Goal: Task Accomplishment & Management: Manage account settings

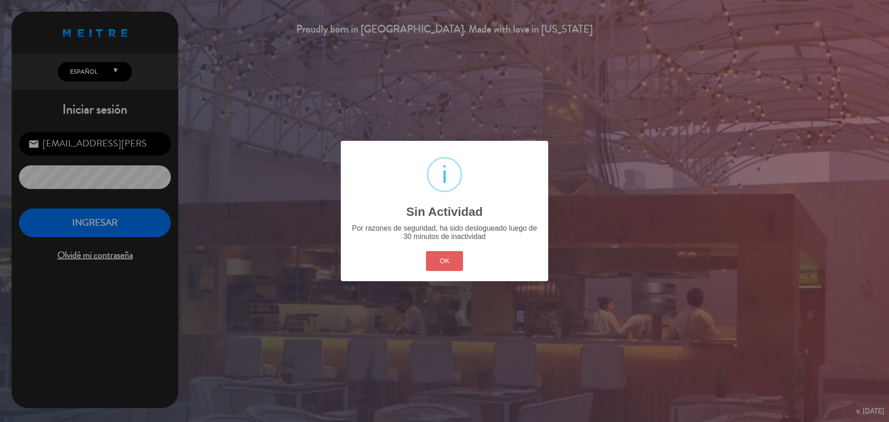
click at [439, 257] on button "OK" at bounding box center [445, 261] width 38 height 20
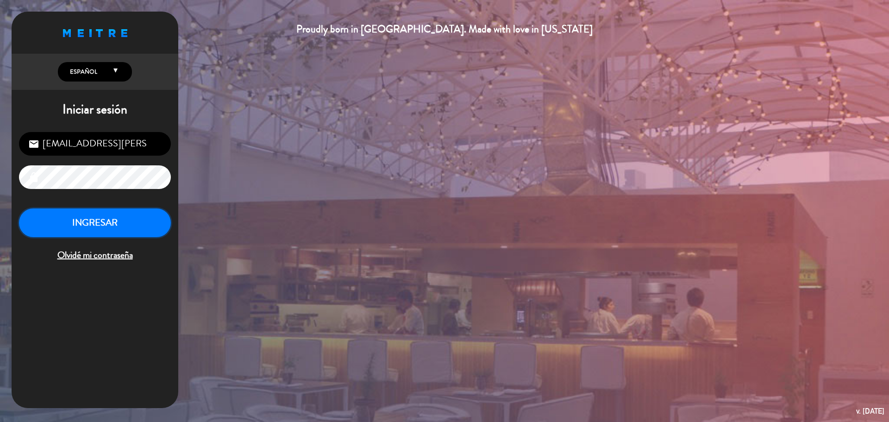
click at [111, 229] on button "INGRESAR" at bounding box center [95, 222] width 152 height 29
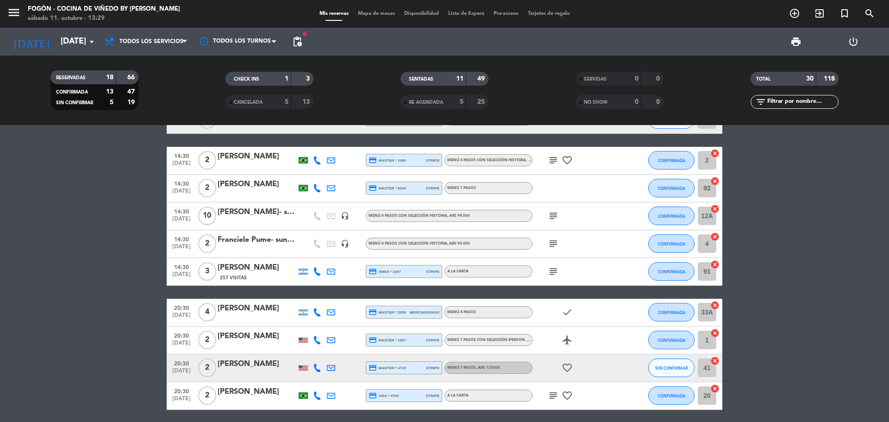
scroll to position [695, 0]
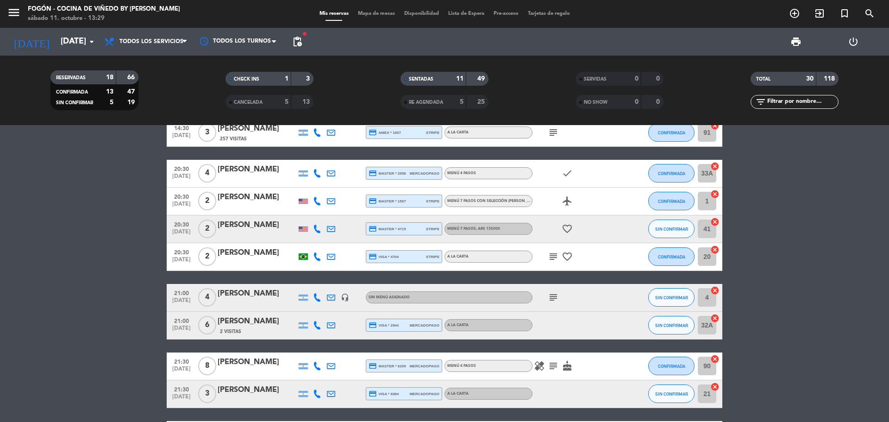
click at [267, 222] on div "[PERSON_NAME]" at bounding box center [257, 225] width 79 height 12
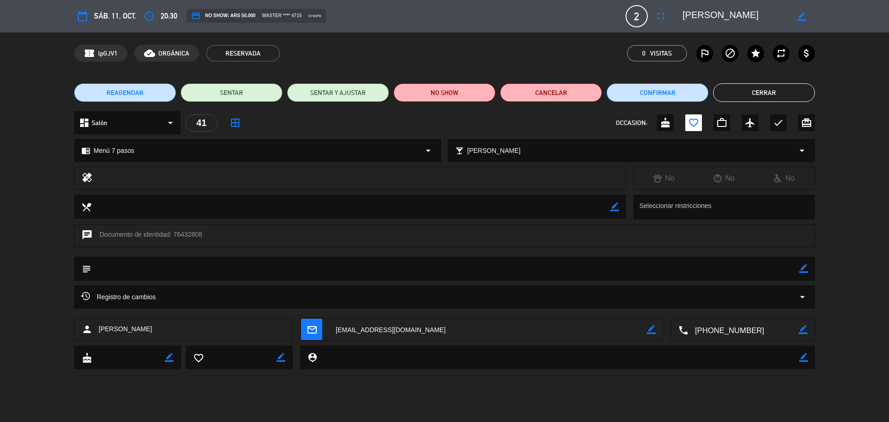
click at [763, 296] on div "Registro de cambios arrow_drop_down" at bounding box center [444, 296] width 727 height 11
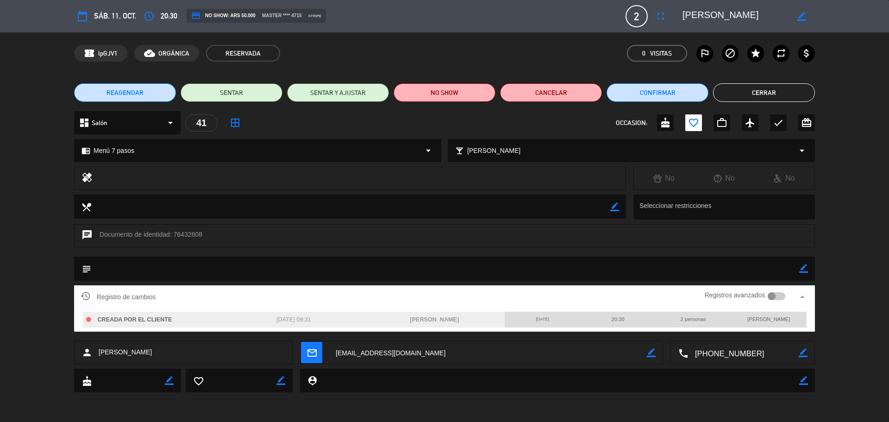
click at [763, 296] on label "Registros avanzados" at bounding box center [735, 295] width 61 height 11
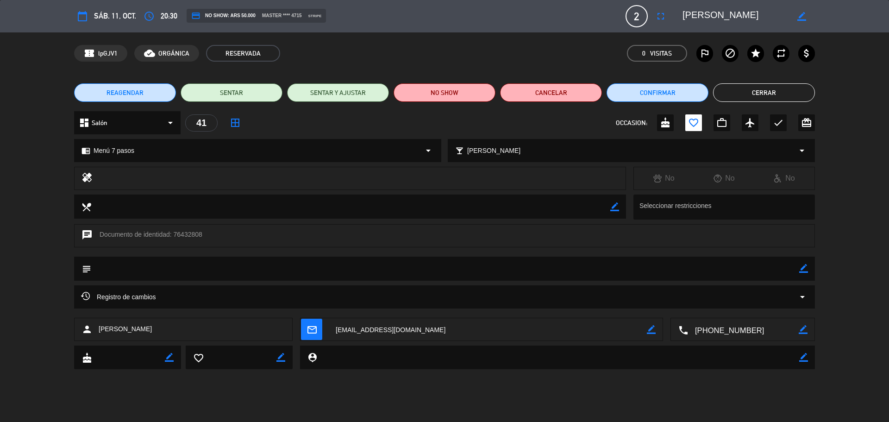
click at [746, 89] on button "Cerrar" at bounding box center [764, 92] width 102 height 19
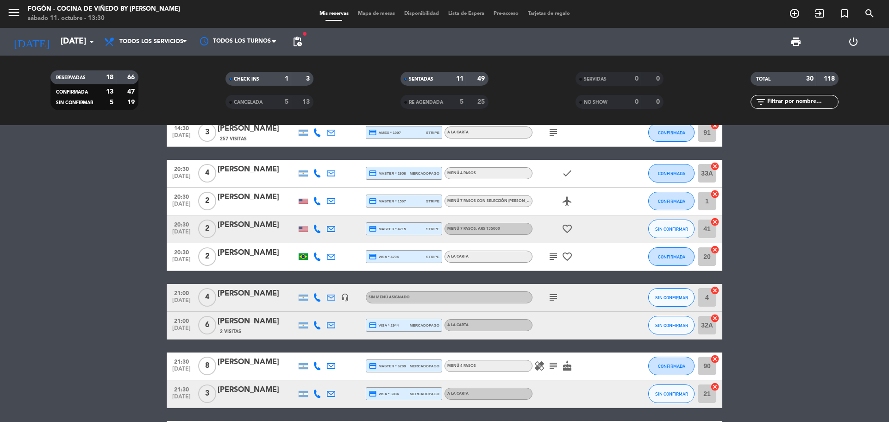
click at [257, 231] on div "[PERSON_NAME]" at bounding box center [257, 225] width 79 height 12
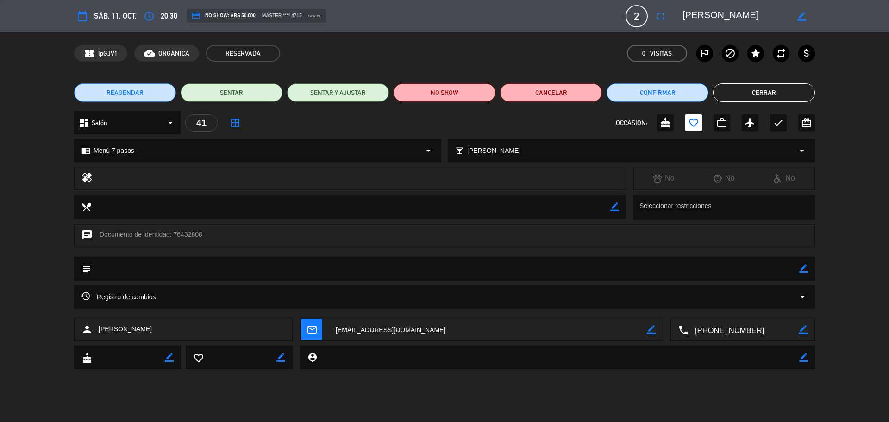
click at [787, 94] on button "Cerrar" at bounding box center [764, 92] width 102 height 19
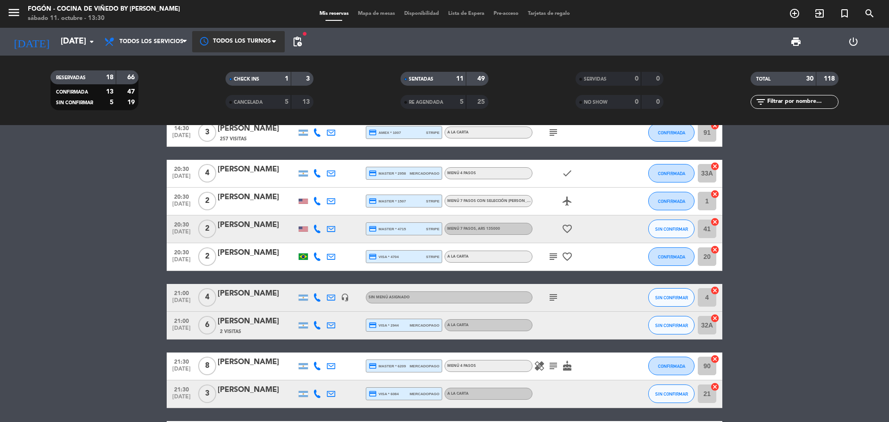
click at [249, 44] on div at bounding box center [238, 41] width 93 height 21
click at [152, 38] on span "Todos los servicios" at bounding box center [146, 41] width 93 height 20
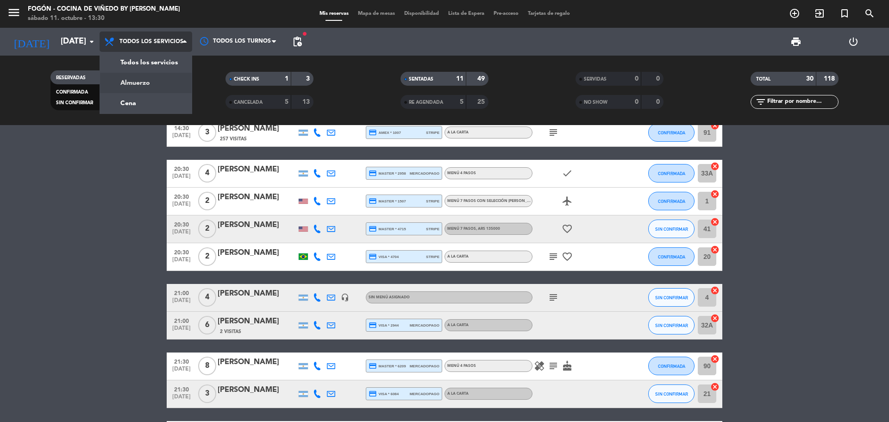
click at [148, 87] on div "menu Fogón - Cocina de viñedo by [PERSON_NAME] [DATE] 11. octubre - 13:30 Mis r…" at bounding box center [444, 62] width 889 height 125
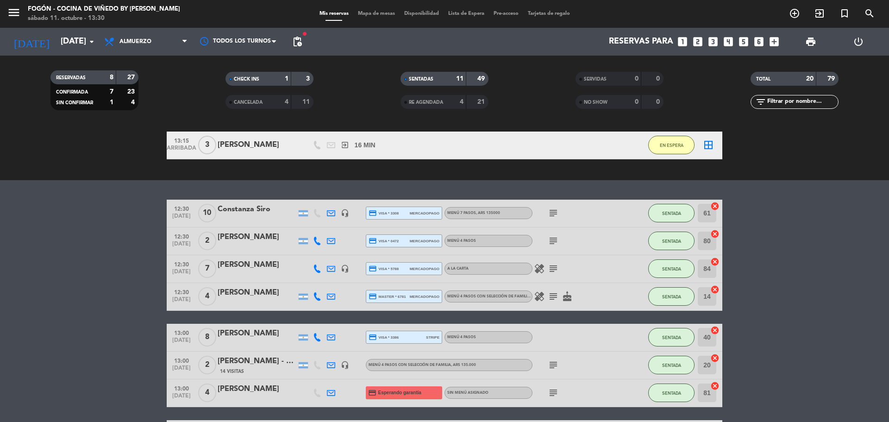
scroll to position [311, 0]
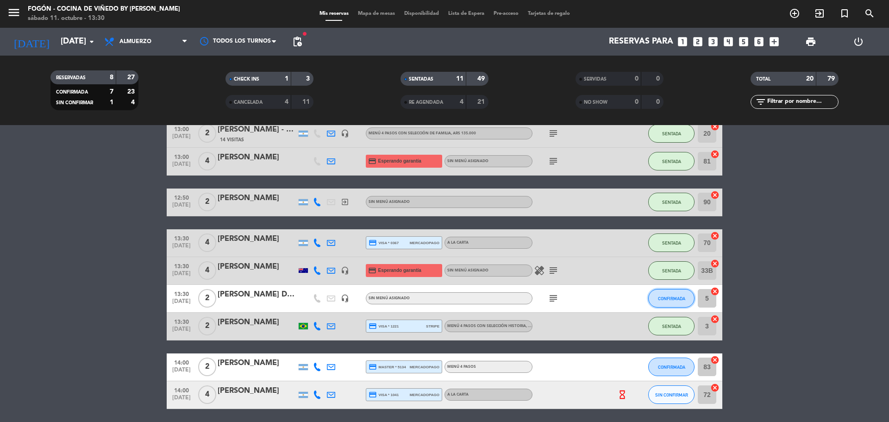
click at [667, 306] on button "CONFIRMADA" at bounding box center [671, 298] width 46 height 19
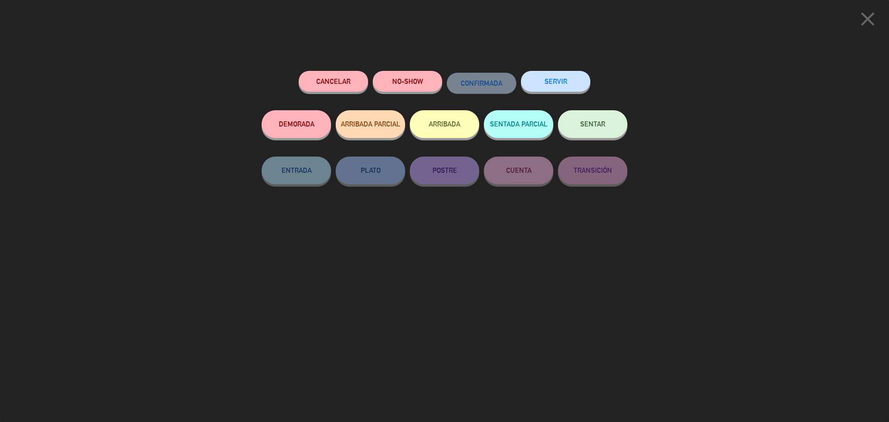
click at [603, 135] on button "SENTAR" at bounding box center [592, 124] width 69 height 28
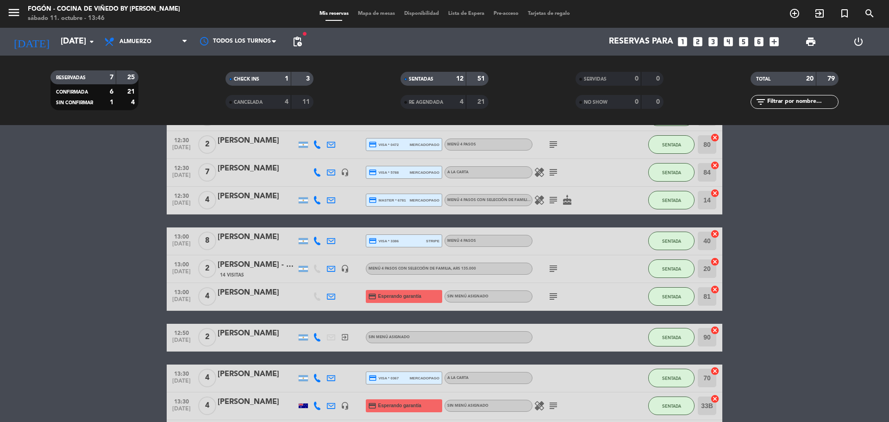
scroll to position [125, 0]
